Goal: Check status

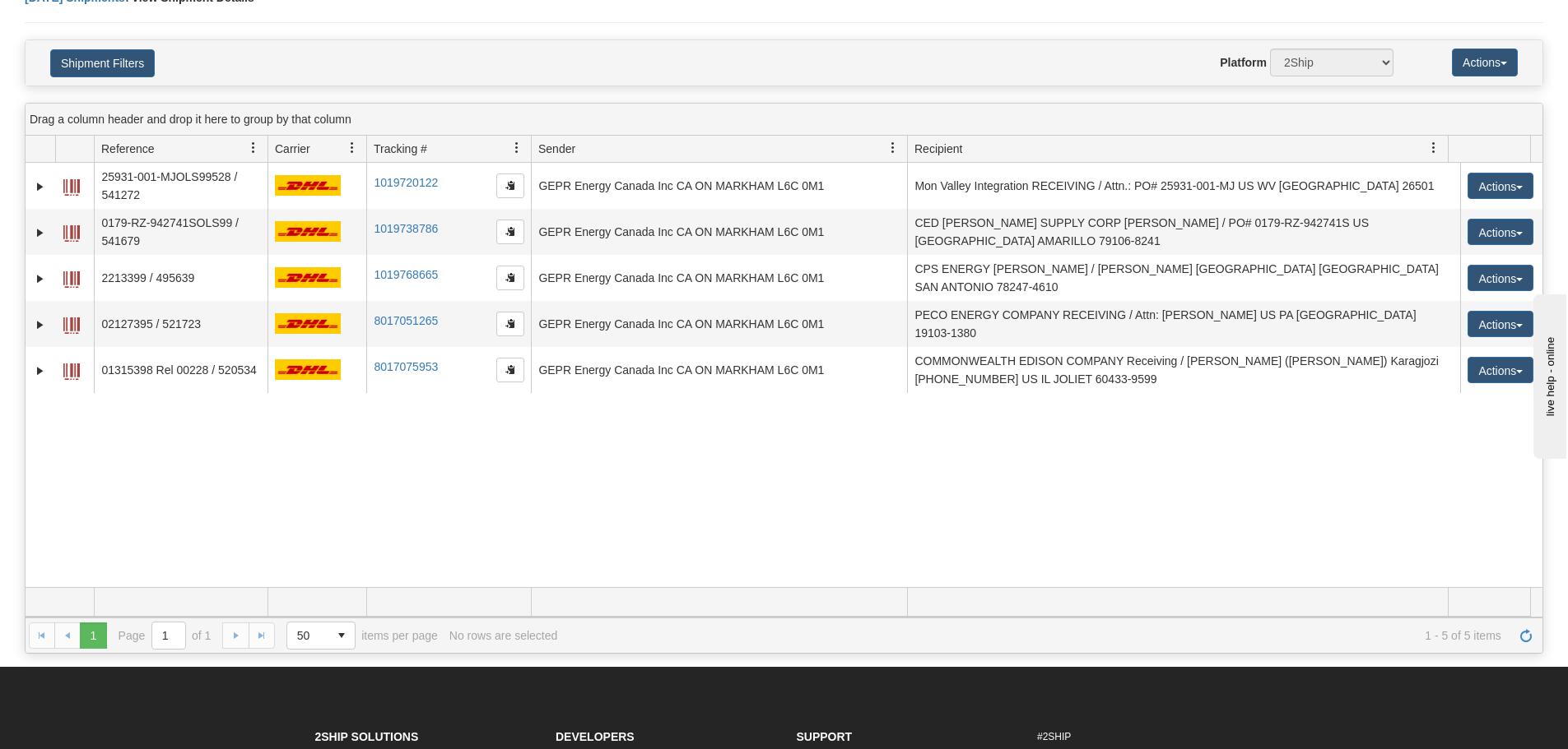
click at [179, 61] on h4 "Shipment Filters" at bounding box center [161, 63] width 248 height 29
click at [622, 451] on div "31665718 2500 25931-001-MJOLS99528 / 541272 1019720122 1019720122 [DATE] [DATE]…" at bounding box center [784, 375] width 1517 height 425
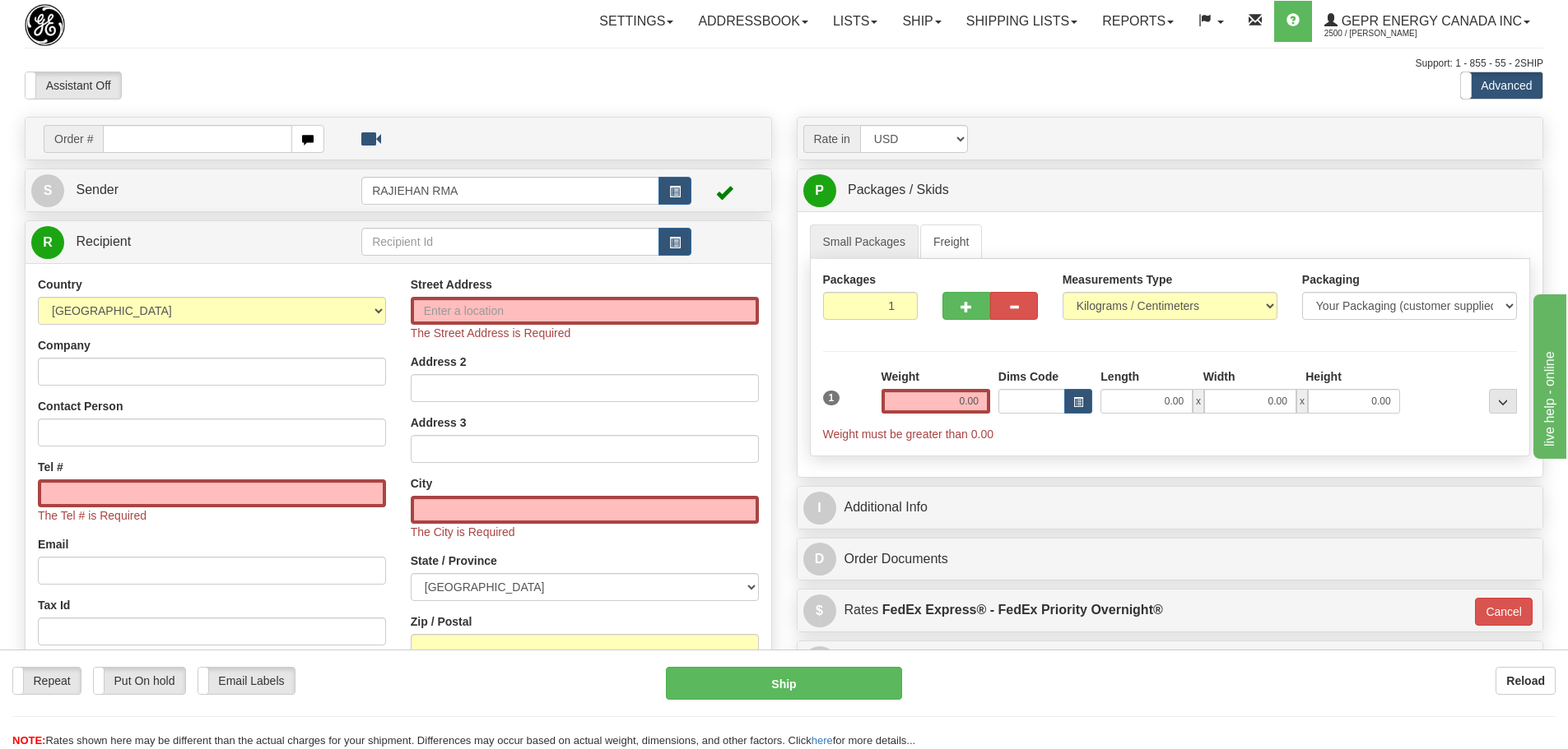
click at [323, 43] on div "Toggle navigation Settings Shipping Preferences Fields Preferences New" at bounding box center [784, 479] width 1568 height 960
click at [318, 109] on div "Toggle navigation Settings Shipping Preferences Fields Preferences New" at bounding box center [784, 479] width 1568 height 960
click at [389, 79] on div "Assistant On Assistant Off Do a return Do a return" at bounding box center [334, 85] width 643 height 28
